Goal: Find specific fact: Find specific page/section

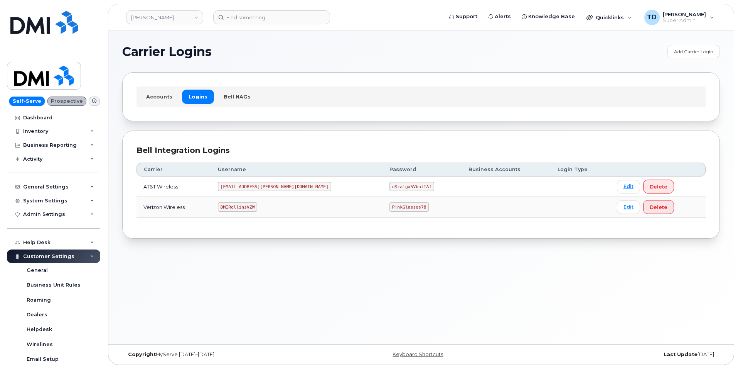
click at [390, 186] on code "u$za!gx5VbntTAf" at bounding box center [412, 186] width 45 height 9
copy code "u$za!gx5VbntTAf"
